Goal: Information Seeking & Learning: Learn about a topic

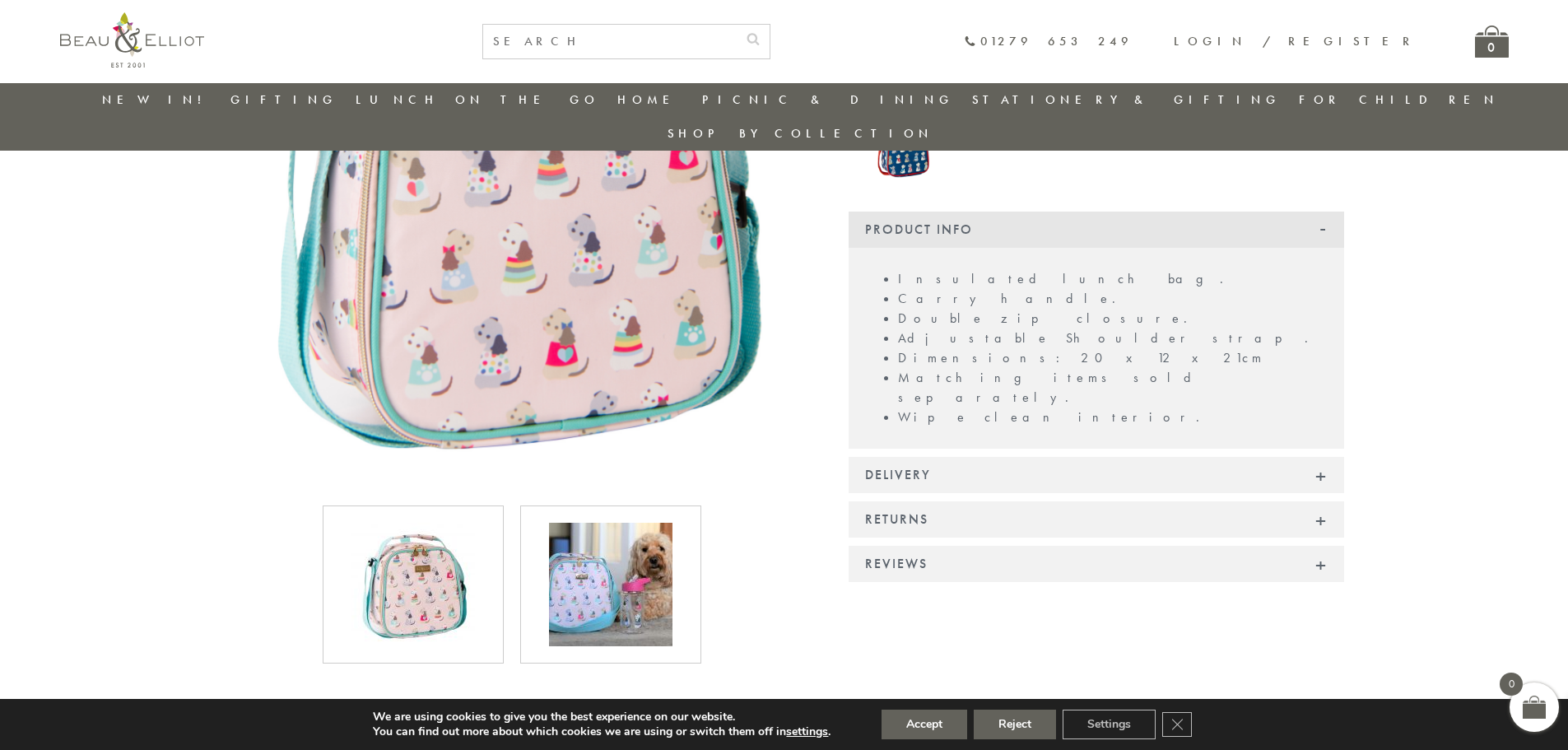
scroll to position [294, 0]
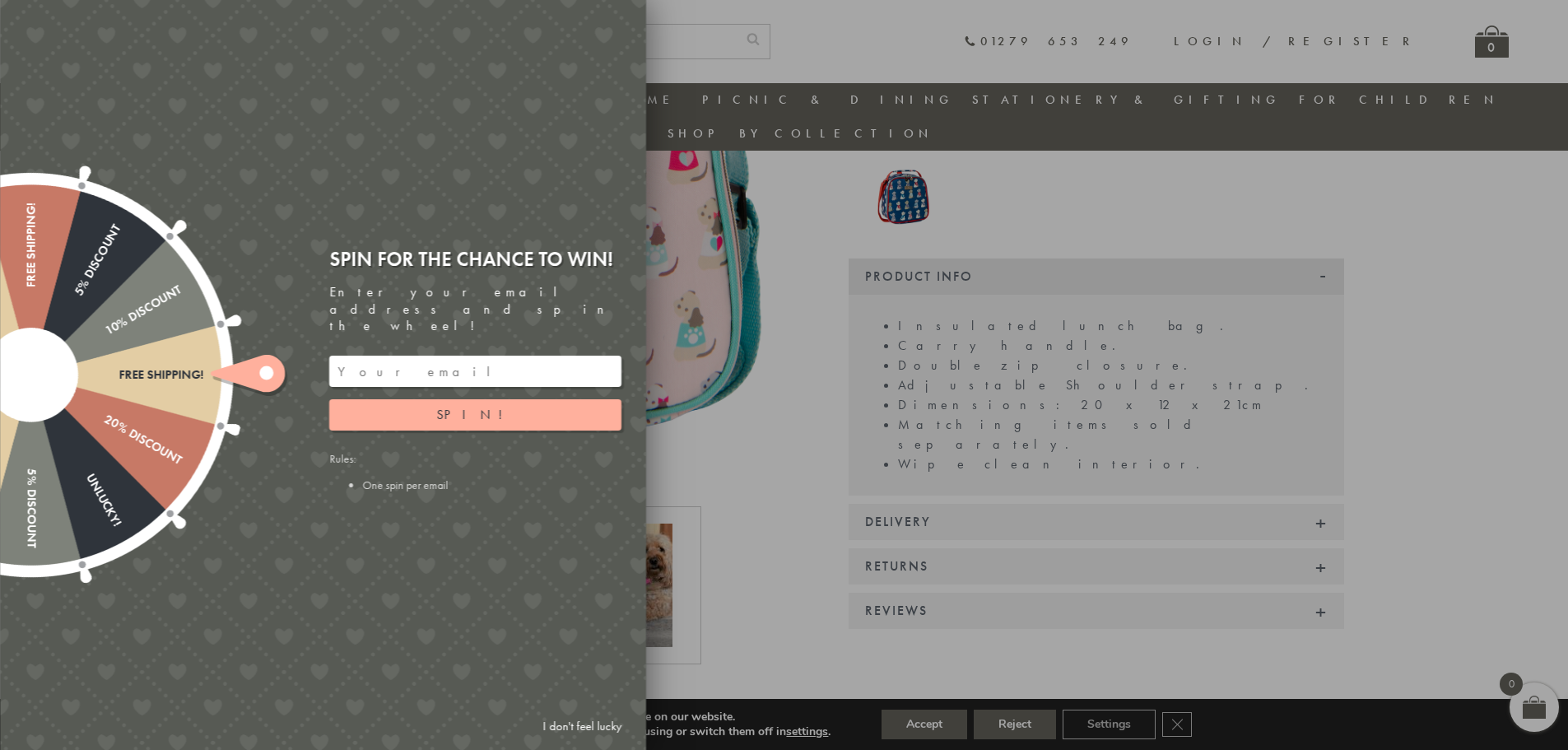
click at [707, 216] on div at bounding box center [784, 375] width 1568 height 750
click at [548, 722] on link "I don't feel lucky" at bounding box center [581, 726] width 96 height 31
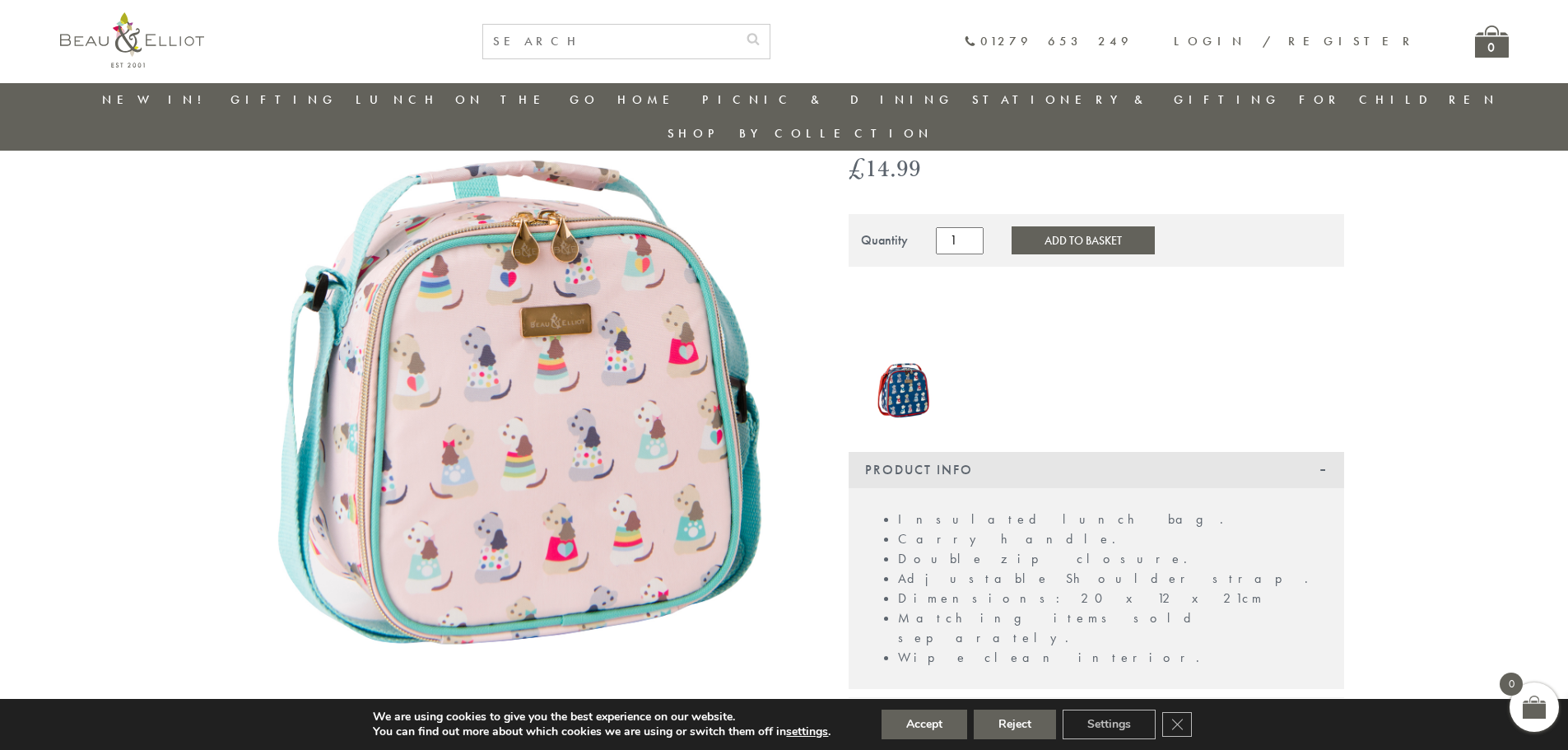
scroll to position [47, 0]
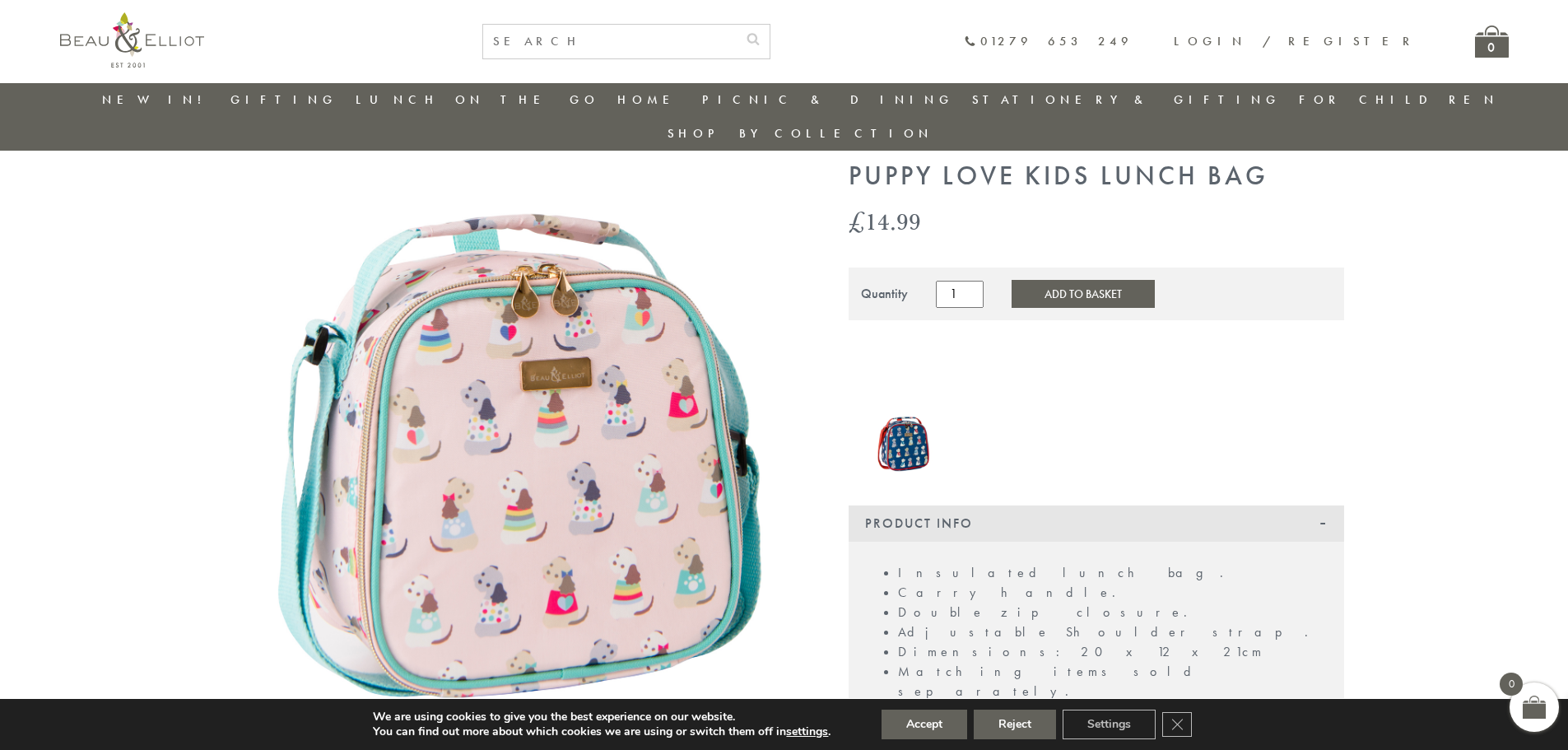
click at [892, 411] on img at bounding box center [904, 434] width 61 height 86
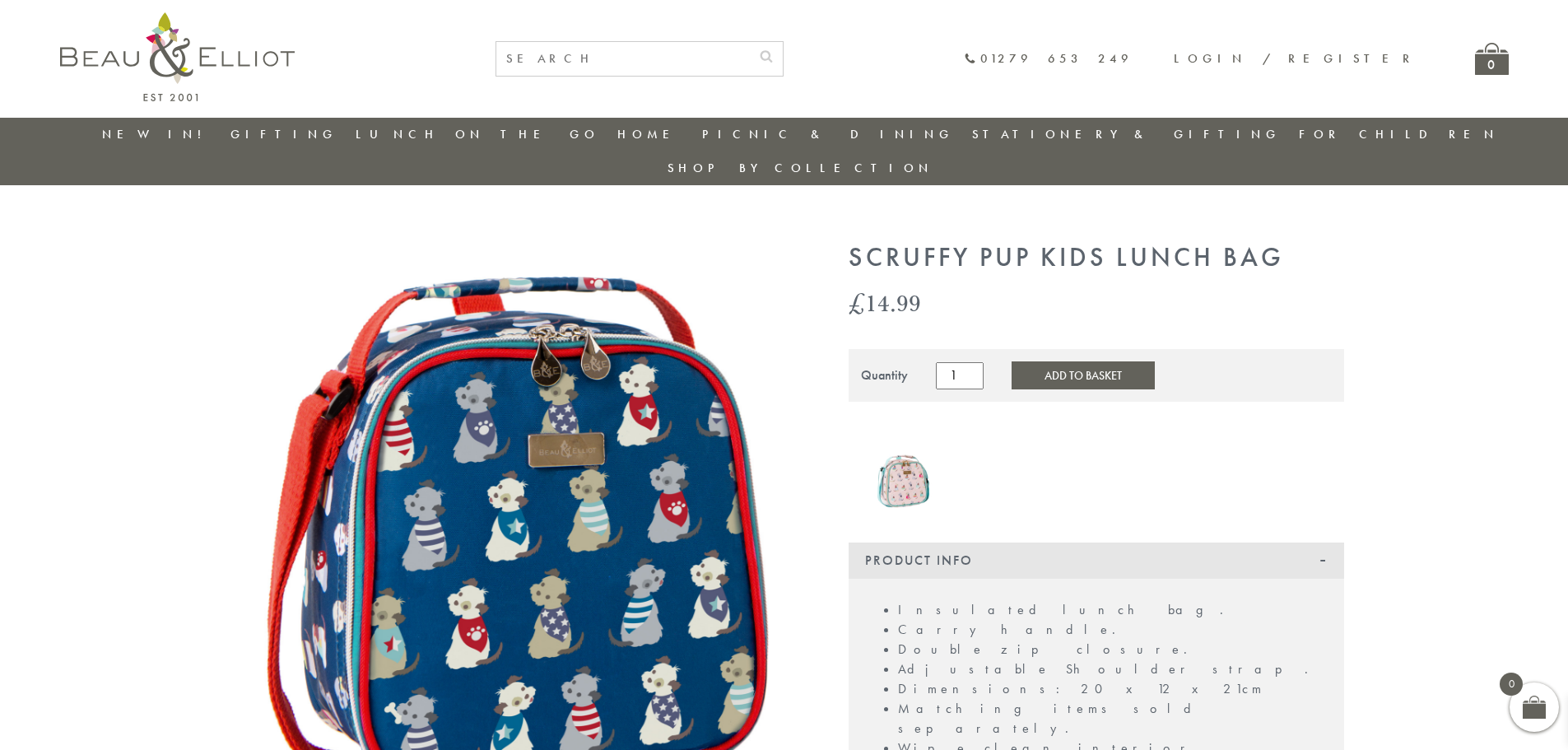
click at [890, 452] on img at bounding box center [904, 470] width 61 height 87
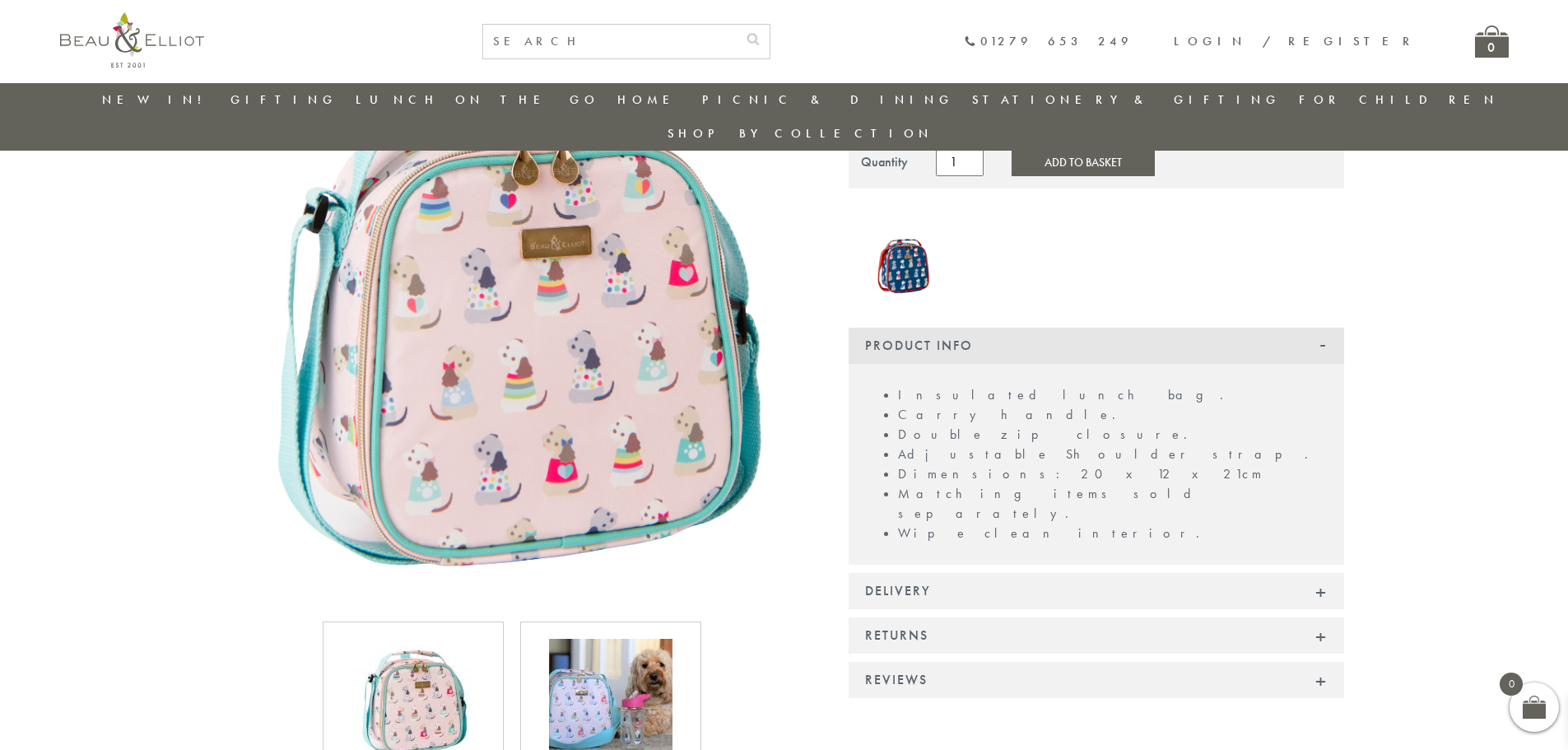
scroll to position [212, 0]
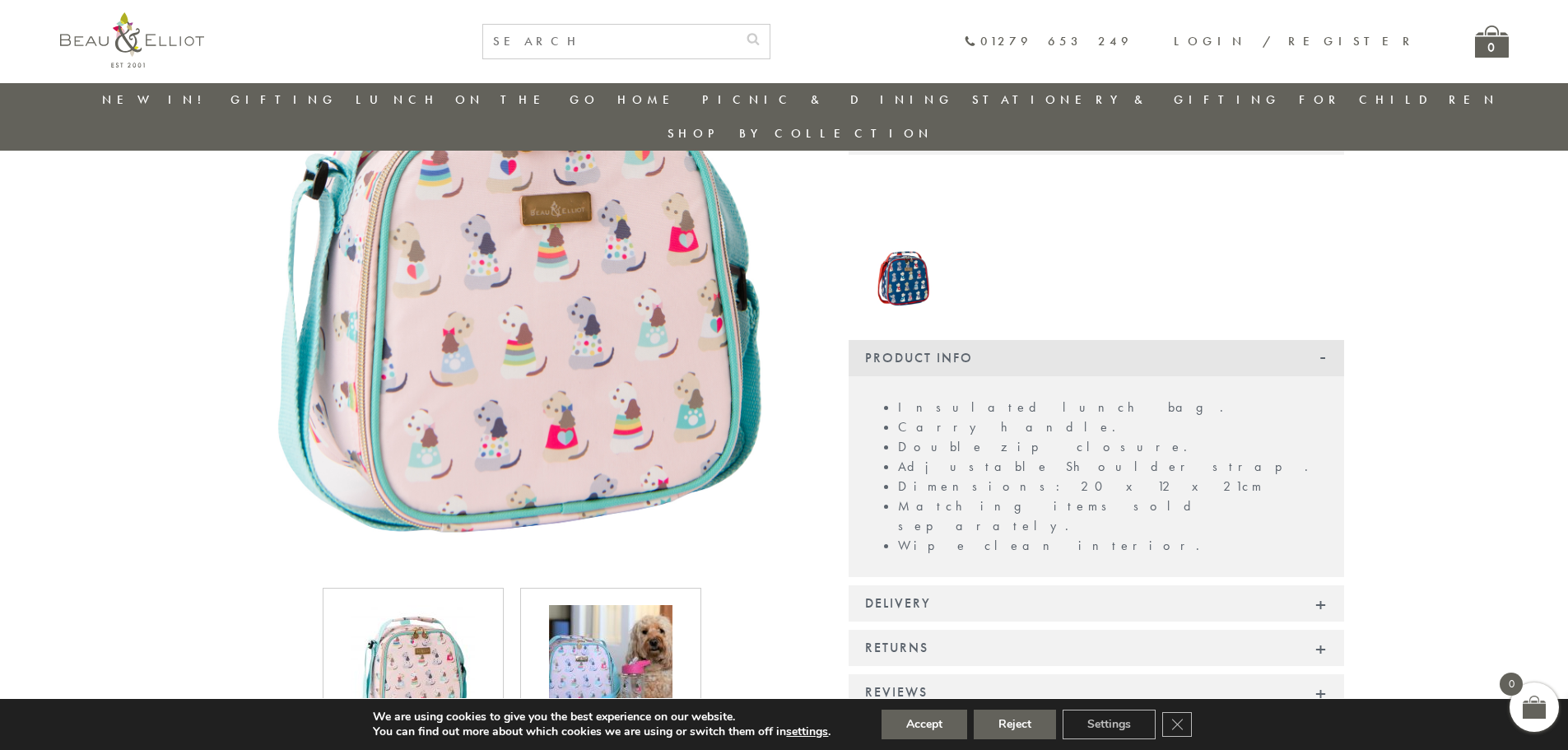
click at [966, 502] on div "Insulated lunch bag. Carry handle. Double zip closure. Adjustable Shoulder stra…" at bounding box center [1096, 477] width 495 height 201
click at [961, 585] on div "Delivery" at bounding box center [1096, 603] width 495 height 36
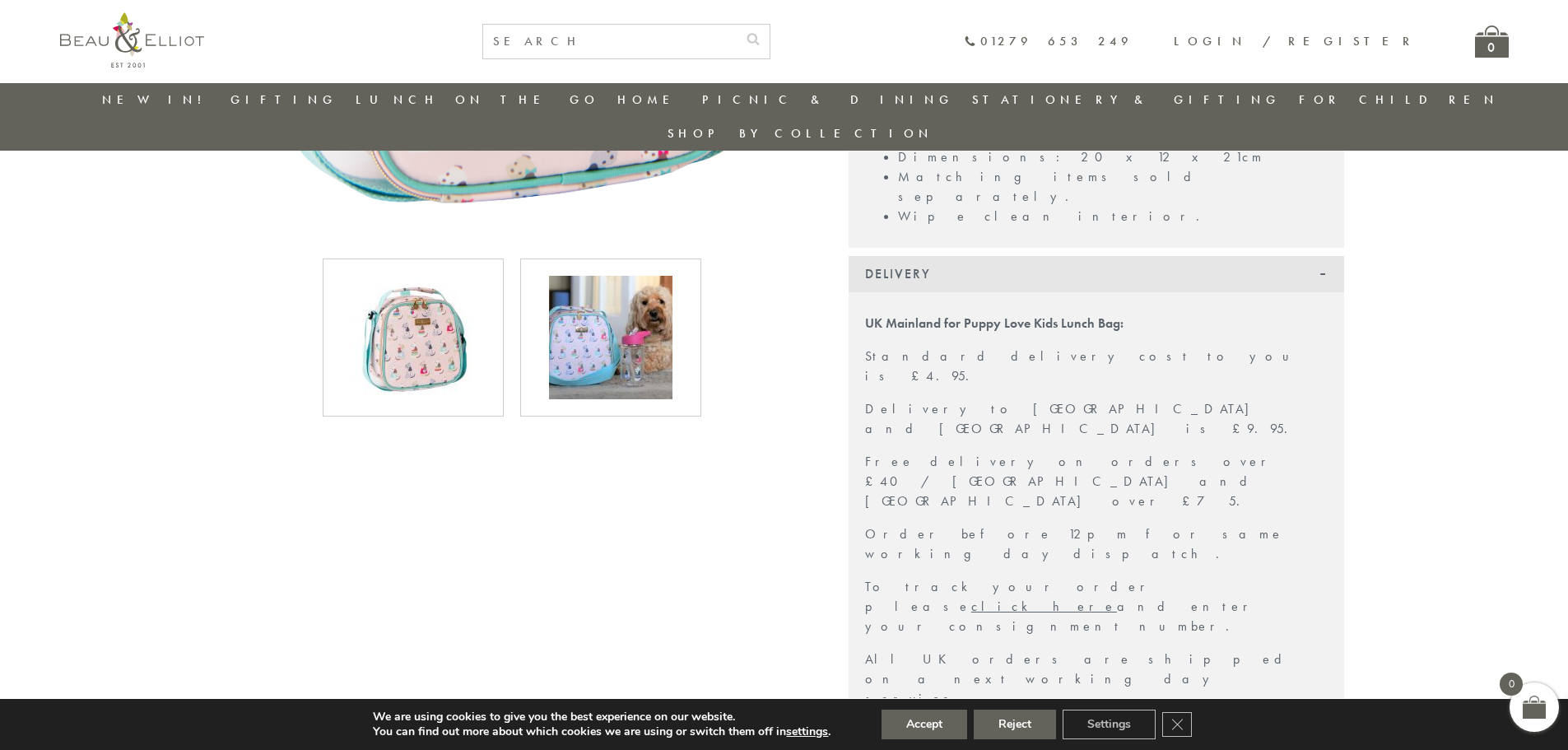
scroll to position [624, 0]
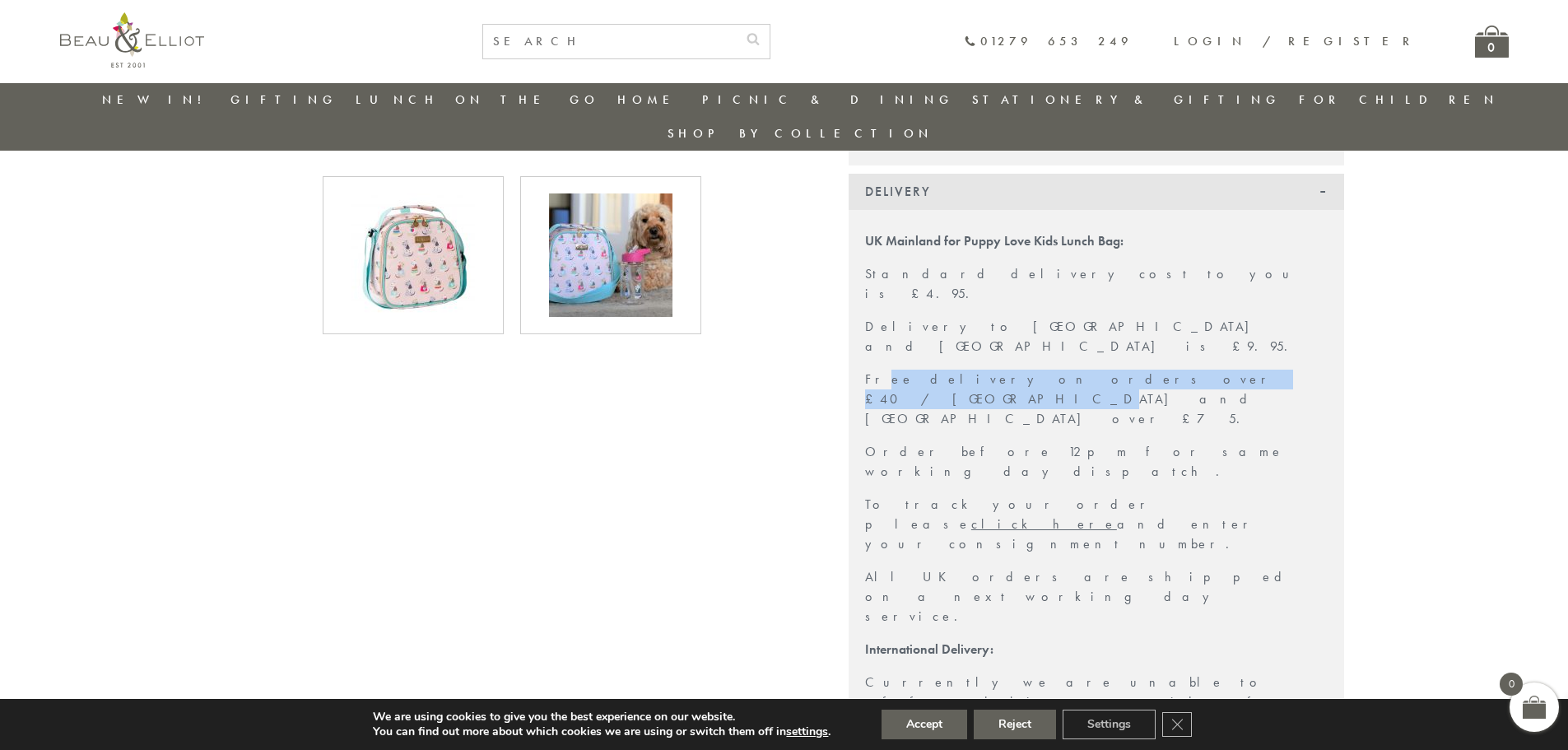
drag, startPoint x: 876, startPoint y: 289, endPoint x: 1112, endPoint y: 293, distance: 236.0
click at [1112, 370] on p "Free delivery on orders over £40 / [GEOGRAPHIC_DATA] and [GEOGRAPHIC_DATA] over…" at bounding box center [1096, 400] width 463 height 59
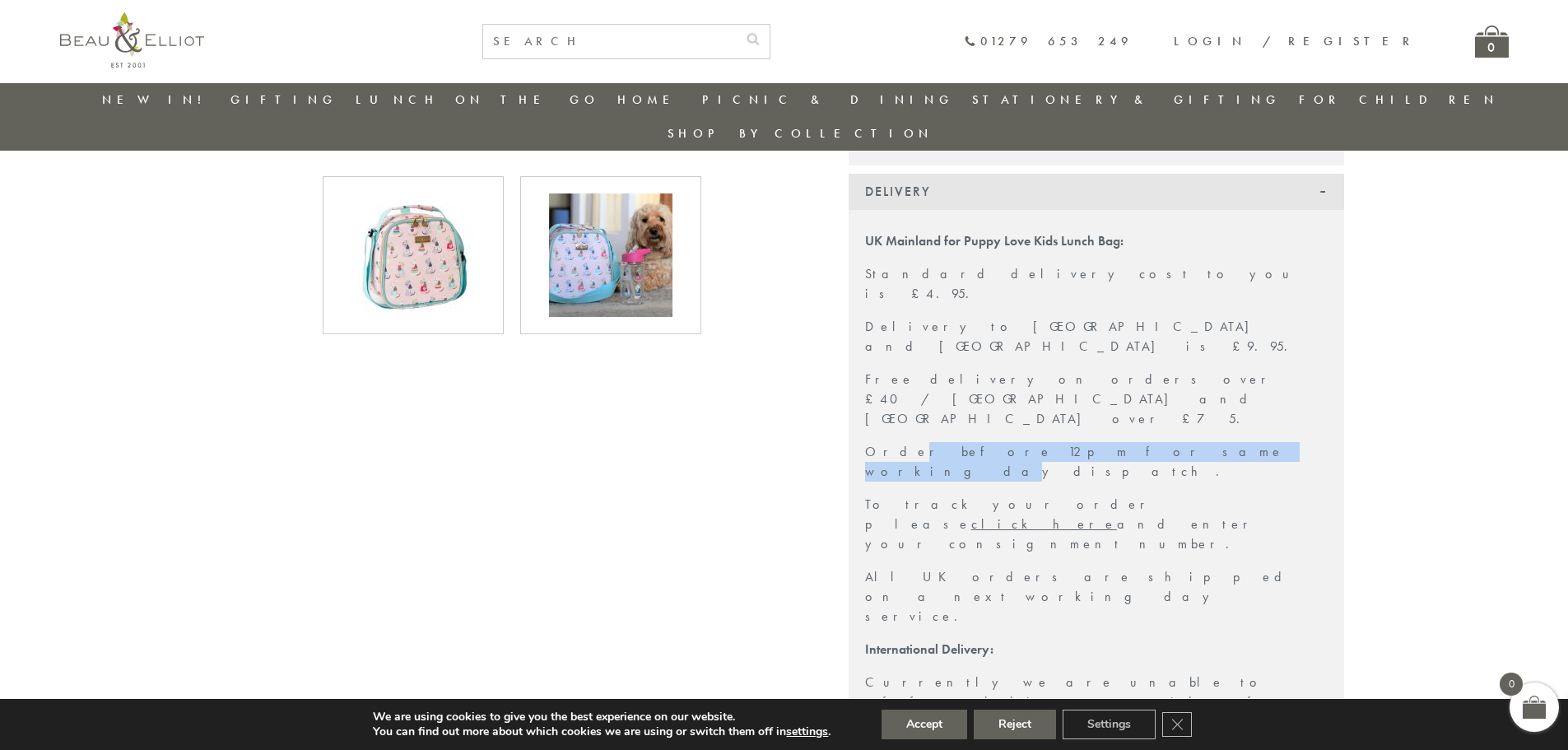
drag, startPoint x: 892, startPoint y: 323, endPoint x: 1070, endPoint y: 320, distance: 178.0
click at [1070, 442] on p "Order before 12pm for same working day dispatch." at bounding box center [1096, 462] width 463 height 40
drag, startPoint x: 974, startPoint y: 516, endPoint x: 1243, endPoint y: 517, distance: 269.0
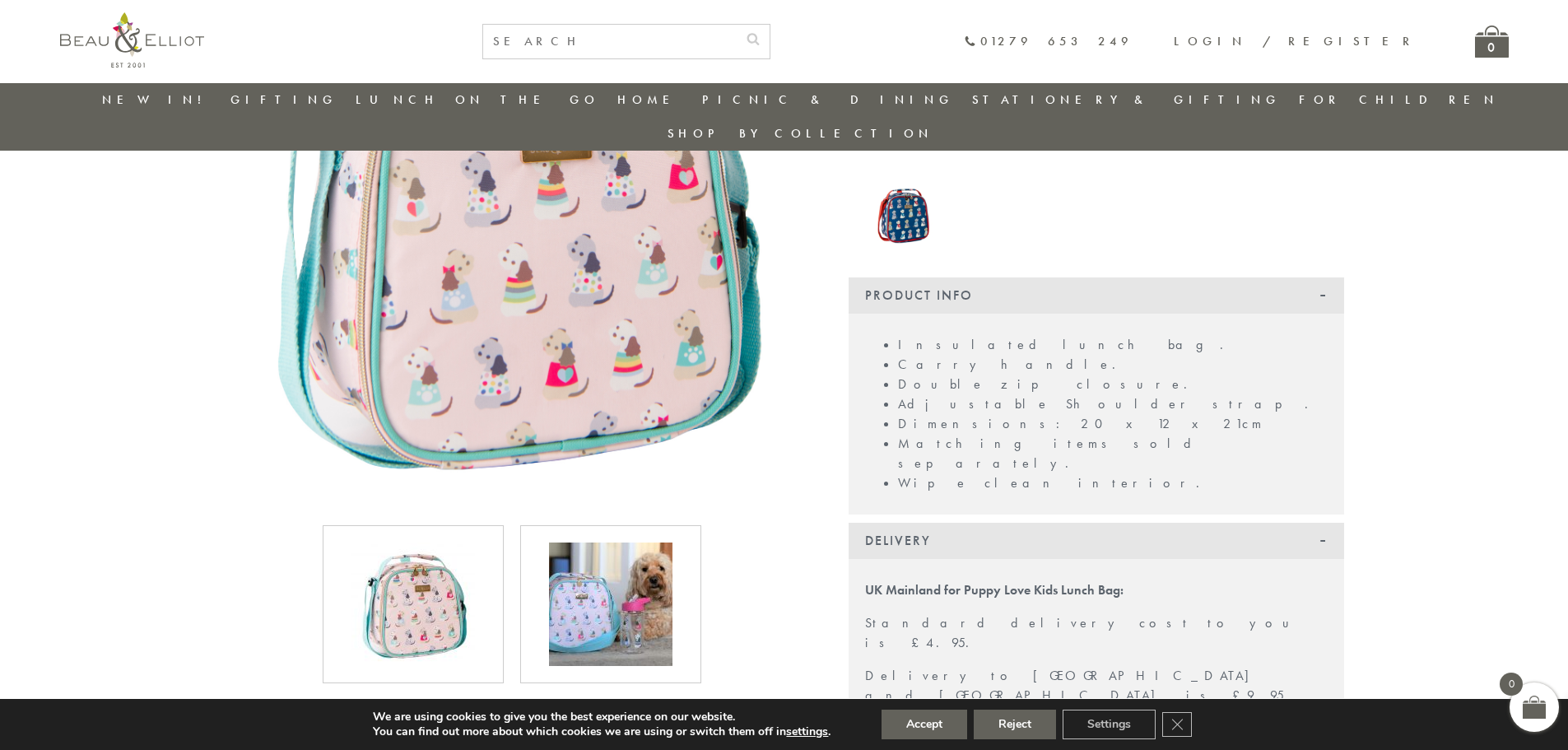
scroll to position [295, 0]
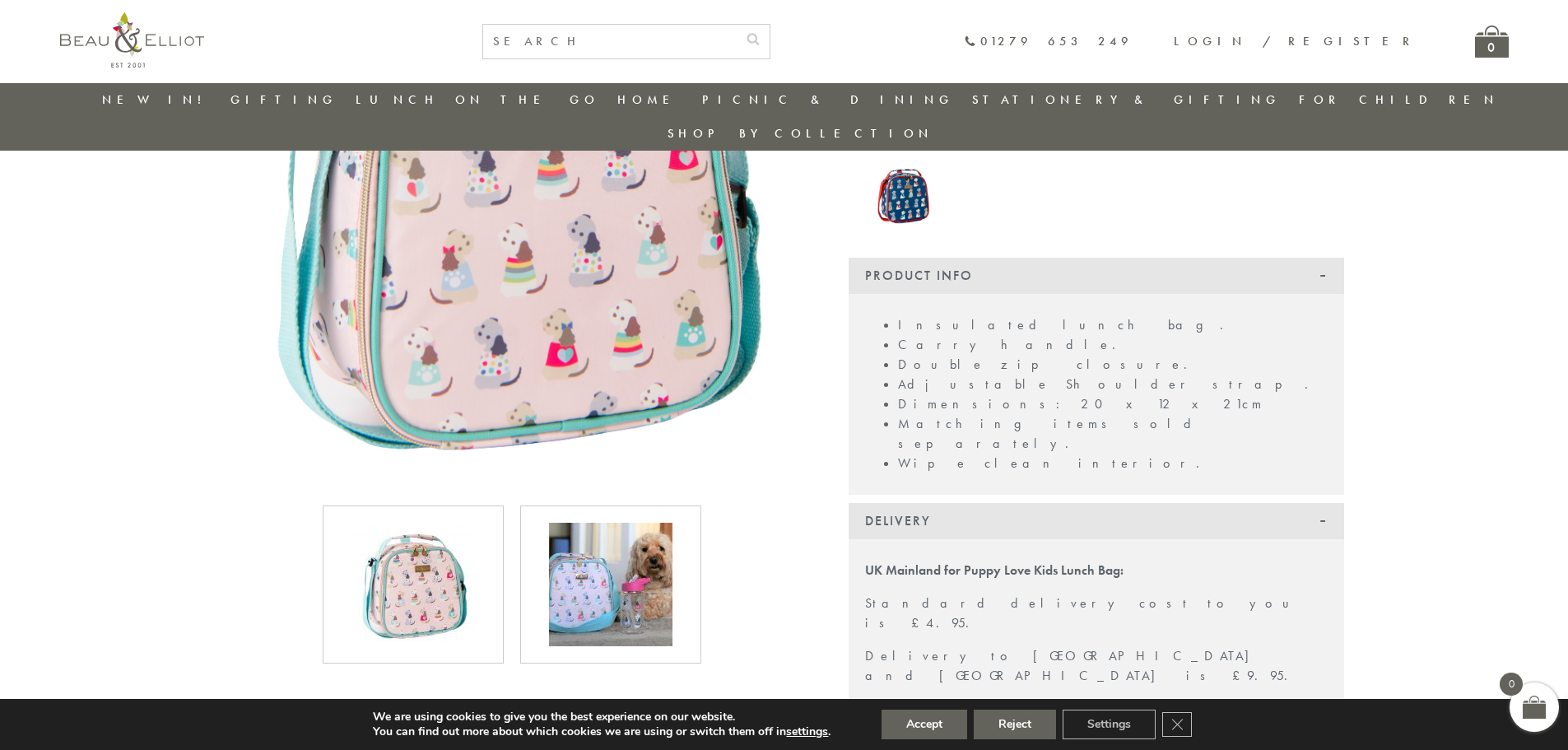
click at [617, 523] on img at bounding box center [610, 584] width 123 height 123
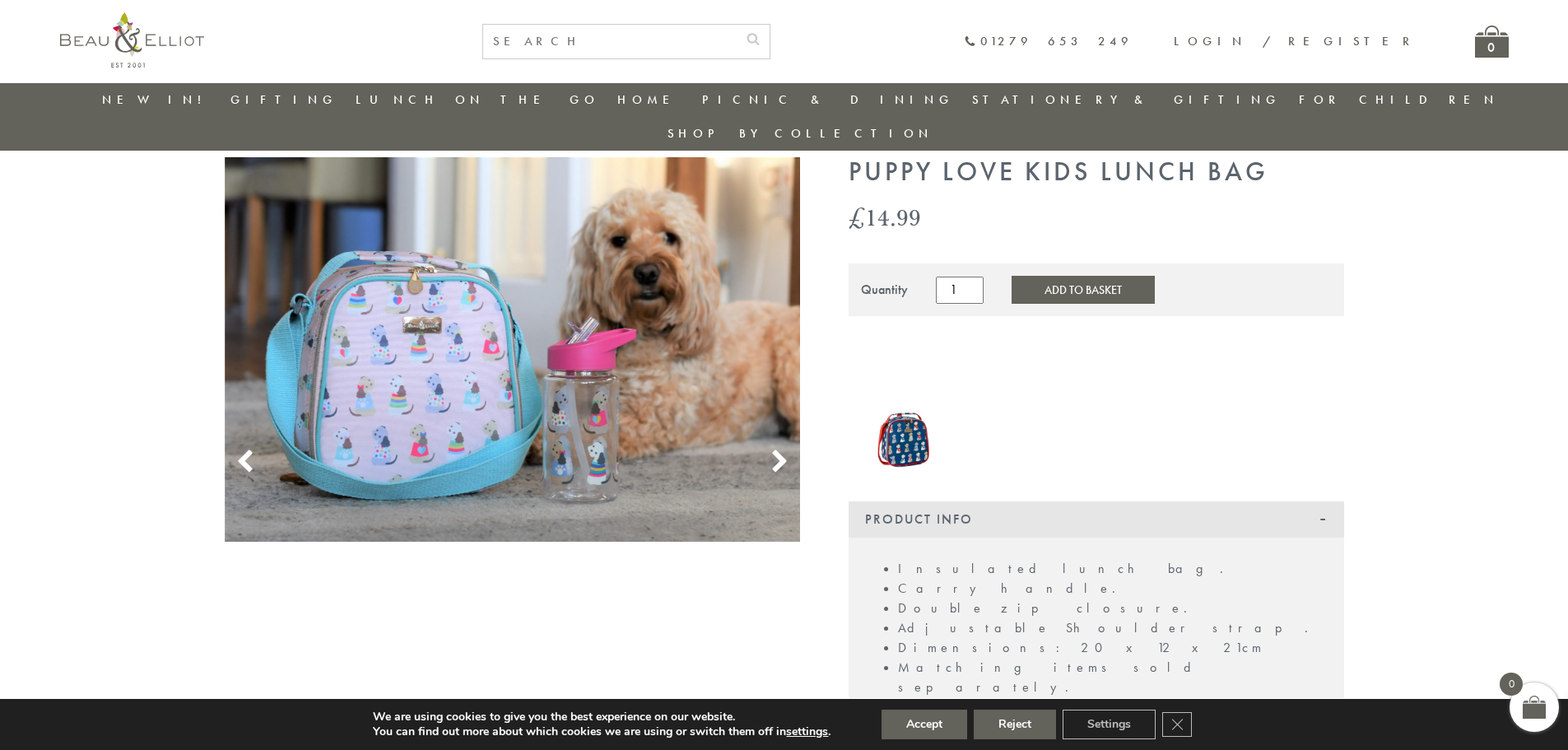
scroll to position [47, 0]
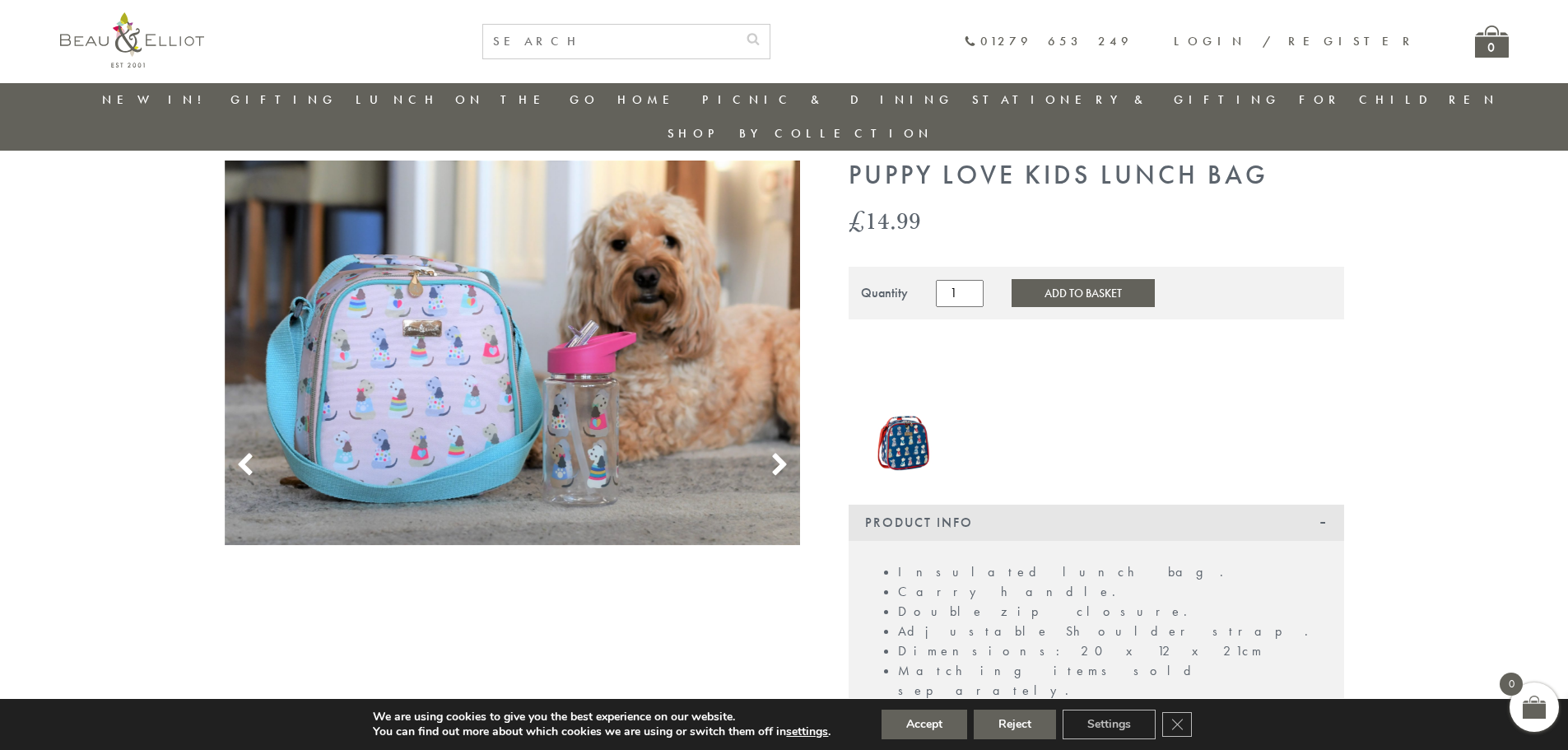
click at [768, 452] on icon at bounding box center [779, 464] width 25 height 25
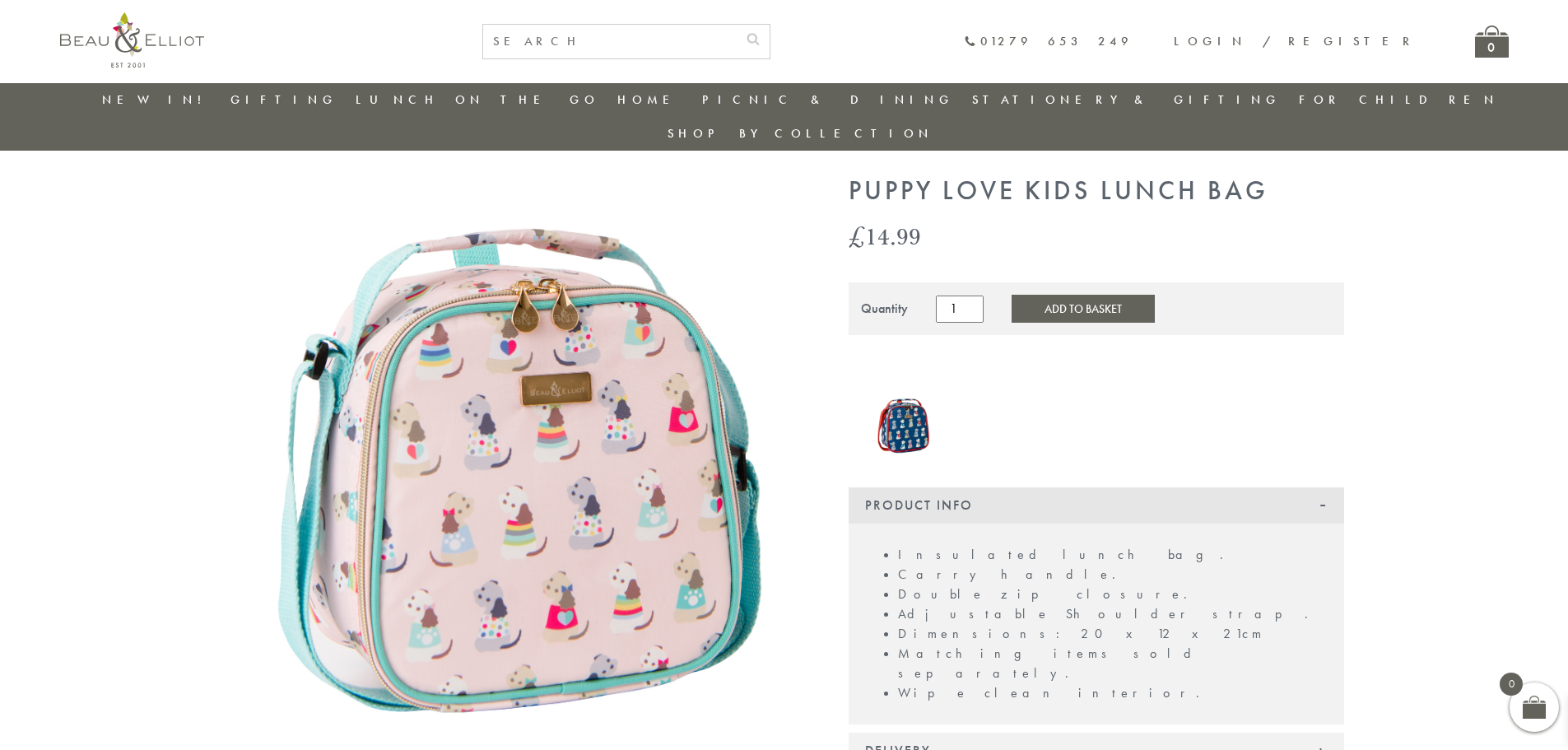
scroll to position [19, 0]
